Goal: Check status: Check status

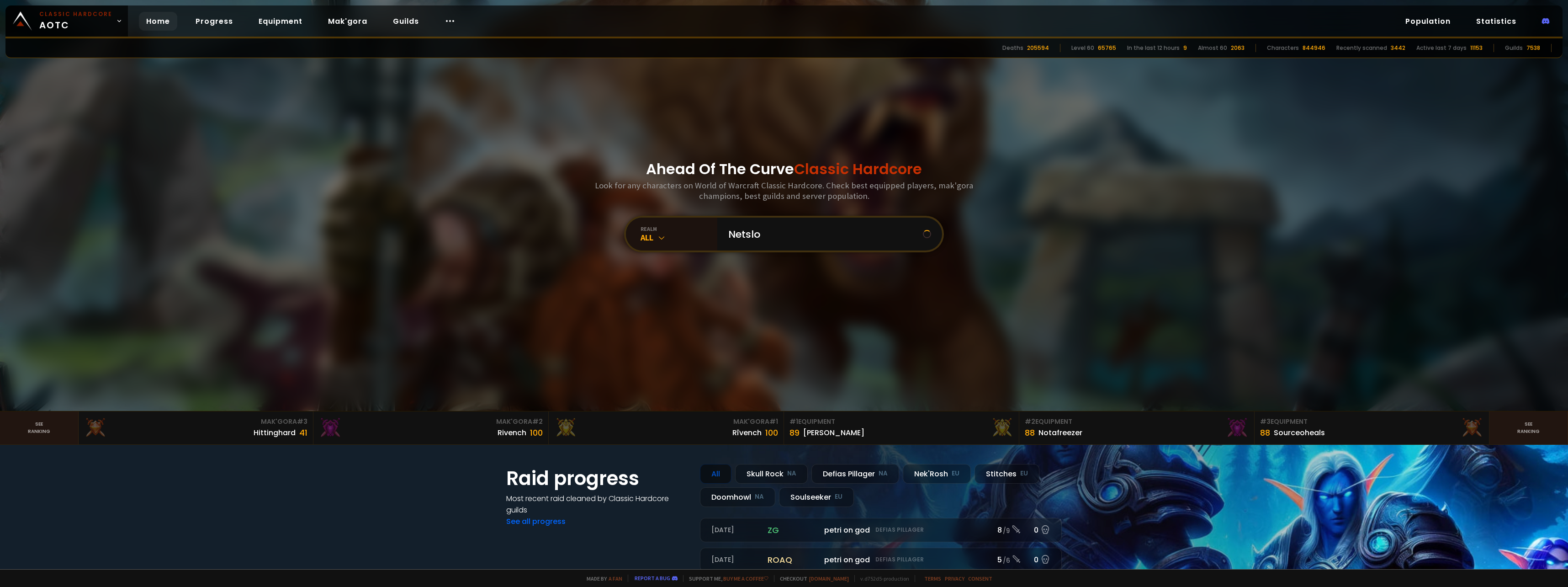
type input "Netsloc"
click at [800, 249] on input "text" at bounding box center [827, 234] width 208 height 33
type input "Natslock"
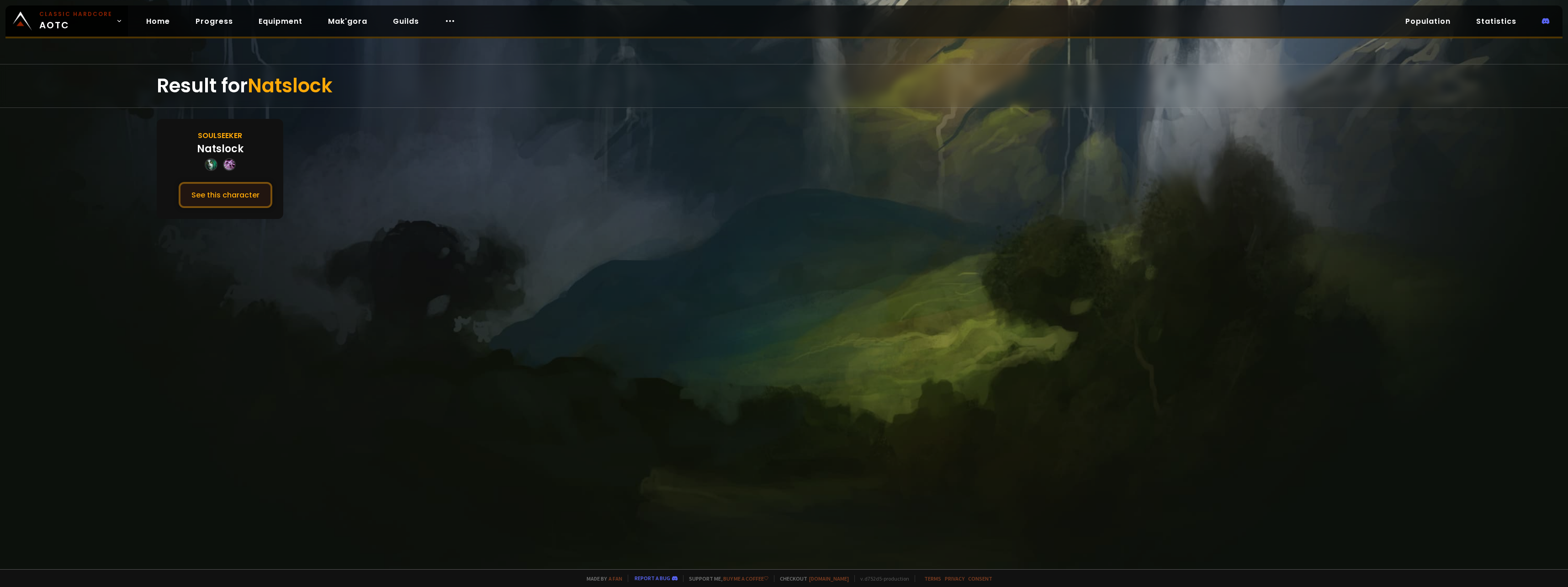
click at [219, 195] on button "See this character" at bounding box center [225, 195] width 94 height 26
